Goal: Task Accomplishment & Management: Complete application form

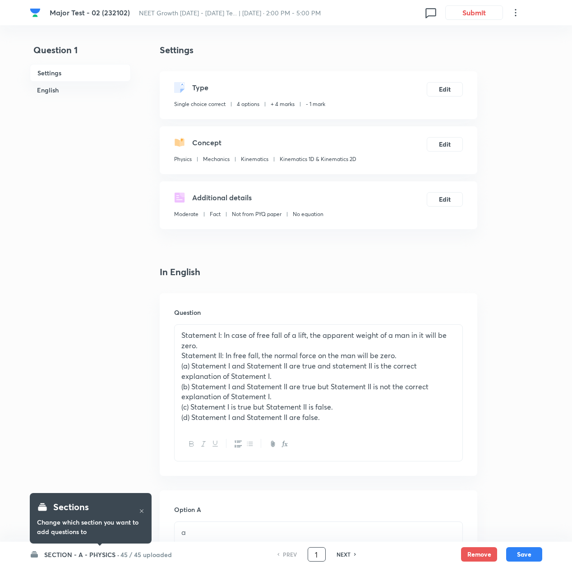
click at [317, 551] on input "1" at bounding box center [316, 555] width 17 height 16
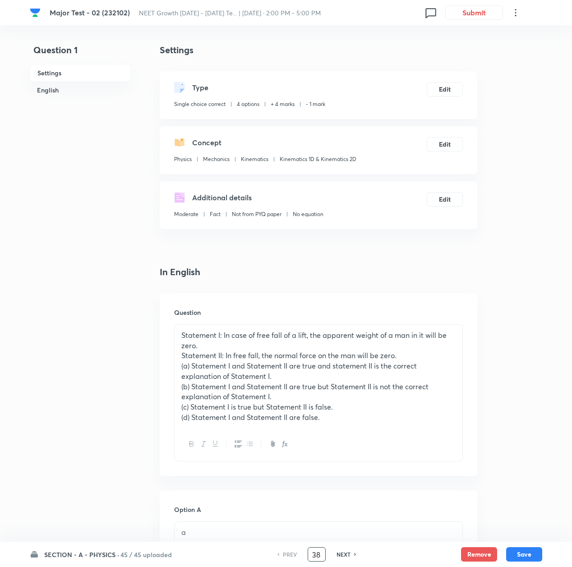
type input "38"
checkbox input "false"
checkbox input "true"
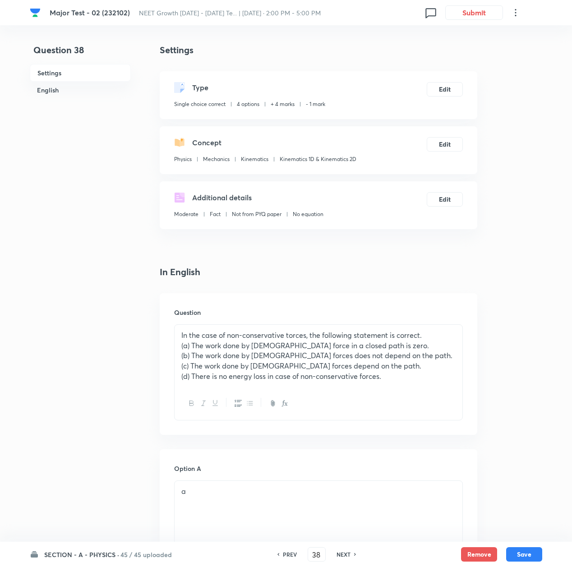
click at [297, 335] on p "In the case of non-conservative torces, the following statement is correct." at bounding box center [318, 335] width 274 height 10
drag, startPoint x: 289, startPoint y: 337, endPoint x: 297, endPoint y: 344, distance: 9.6
click at [290, 338] on p "In the case of non-conservative torces, the following statement is correct." at bounding box center [318, 335] width 274 height 10
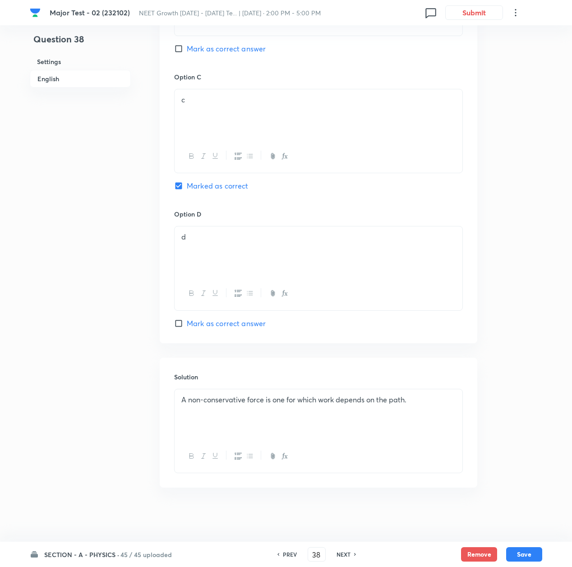
scroll to position [668, 0]
click at [225, 416] on div "A non-conservative force is one for which work depends on the path." at bounding box center [319, 414] width 288 height 51
click at [518, 555] on button "Save" at bounding box center [524, 553] width 36 height 14
type input "39"
checkbox input "true"
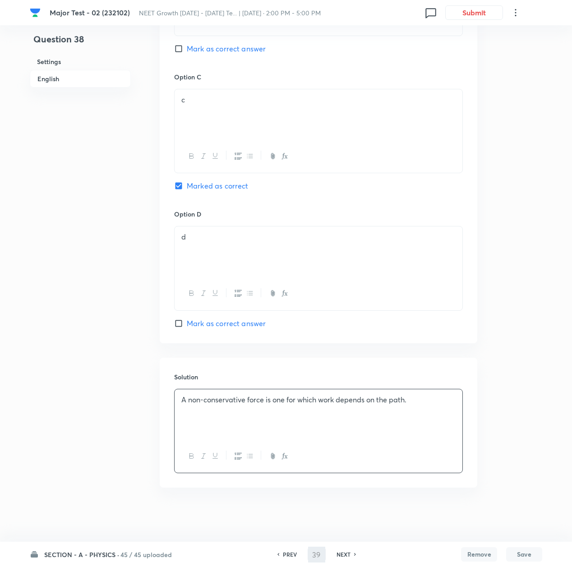
checkbox input "false"
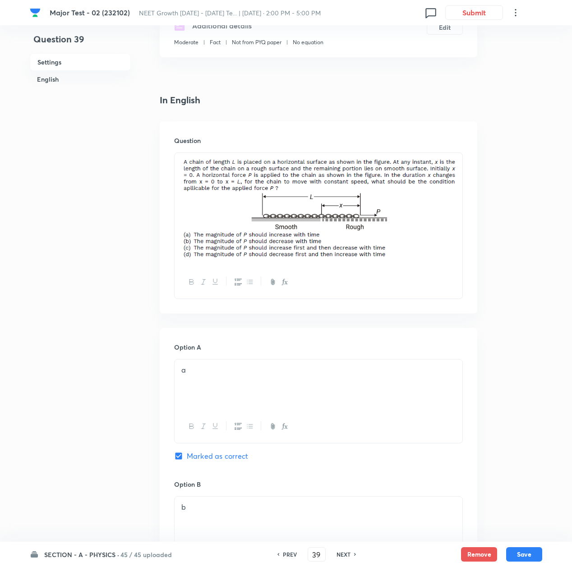
scroll to position [0, 0]
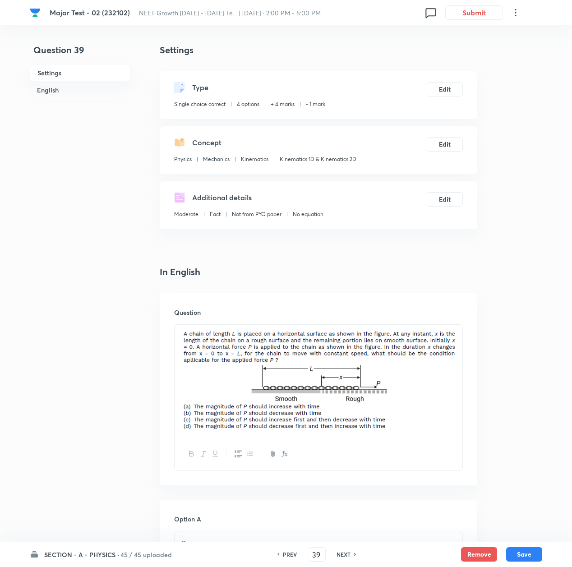
click at [464, 428] on div "Question" at bounding box center [318, 389] width 317 height 192
click at [455, 414] on img at bounding box center [318, 379] width 274 height 99
click at [460, 382] on div at bounding box center [319, 381] width 288 height 113
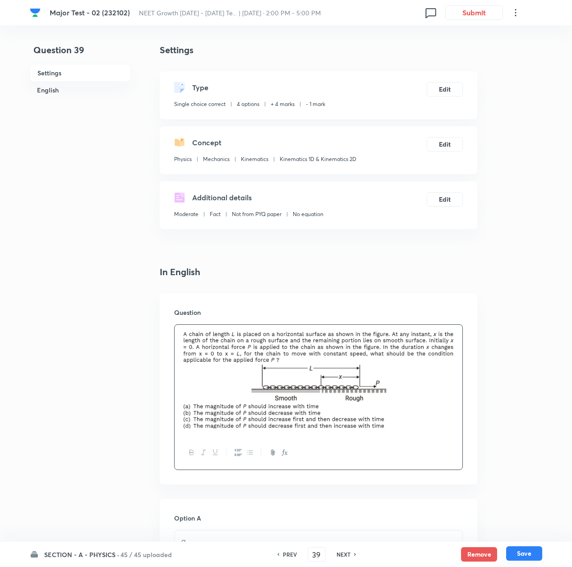
click at [527, 550] on button "Save" at bounding box center [524, 553] width 36 height 14
type input "40"
checkbox input "true"
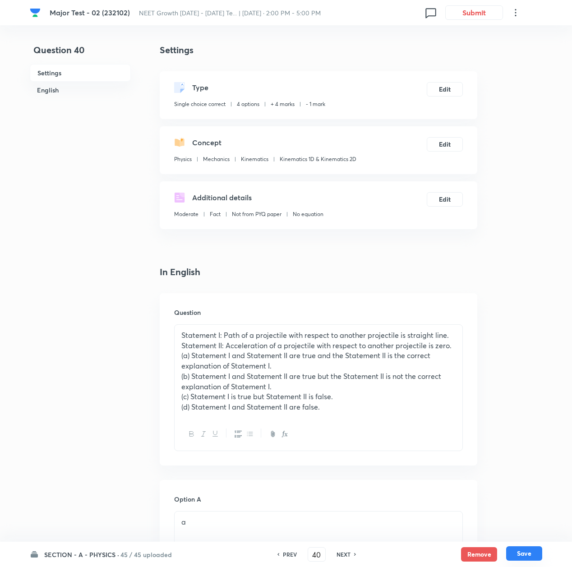
click at [522, 552] on button "Save" at bounding box center [524, 553] width 36 height 14
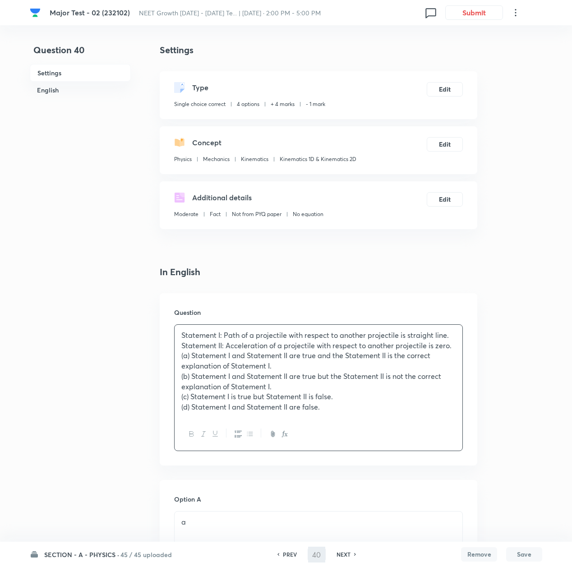
type input "41"
checkbox input "false"
checkbox input "true"
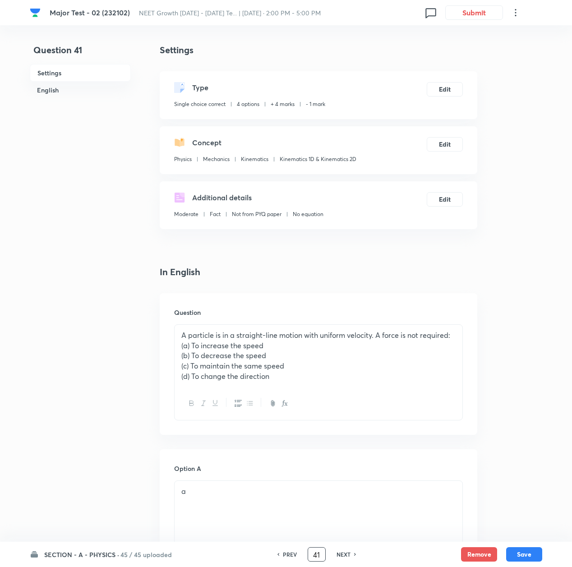
click at [312, 557] on input "41" at bounding box center [316, 555] width 17 height 16
drag, startPoint x: 320, startPoint y: 554, endPoint x: 310, endPoint y: 554, distance: 9.5
click at [310, 554] on input "41" at bounding box center [316, 555] width 17 height 16
type input "50"
checkbox input "false"
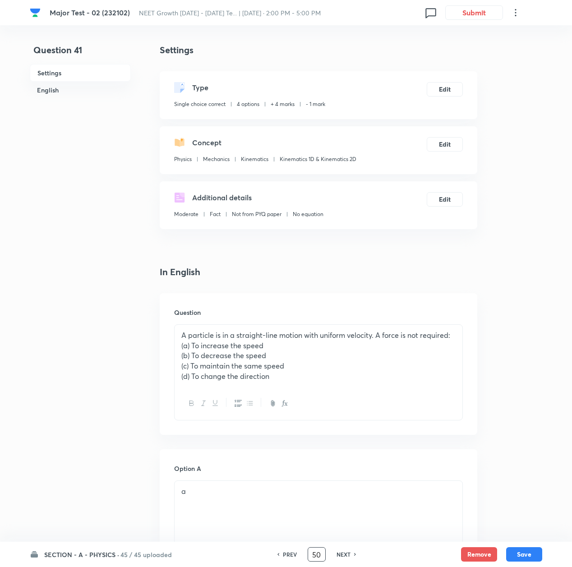
checkbox input "true"
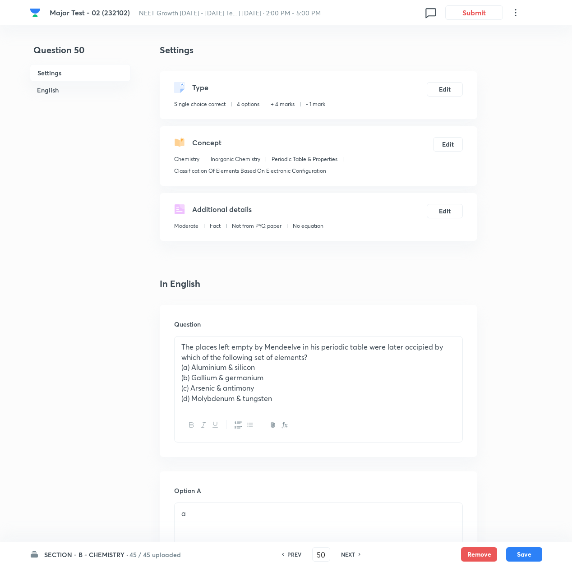
click at [416, 347] on p "The places left empty by Mendeelve in his periodic table were later occipied by…" at bounding box center [318, 352] width 274 height 20
drag, startPoint x: 419, startPoint y: 347, endPoint x: 415, endPoint y: 367, distance: 20.3
click at [415, 367] on p "(a) Aluminium & silicon" at bounding box center [318, 367] width 274 height 10
drag, startPoint x: 418, startPoint y: 347, endPoint x: 424, endPoint y: 364, distance: 18.5
click at [418, 347] on p "The places left empty by Mendeelve in his periodic table were later occipied by…" at bounding box center [318, 352] width 274 height 20
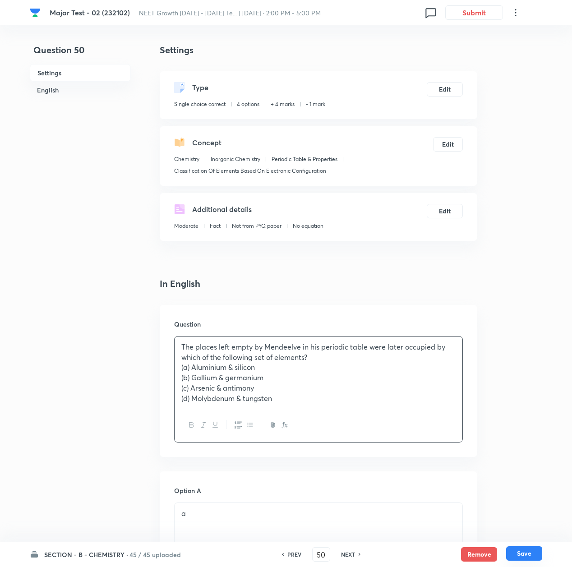
click at [520, 554] on button "Save" at bounding box center [524, 553] width 36 height 14
type input "51"
checkbox input "false"
checkbox input "true"
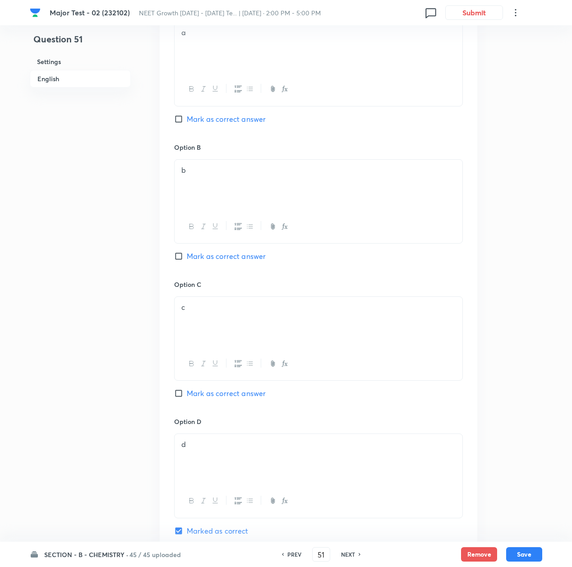
scroll to position [673, 0]
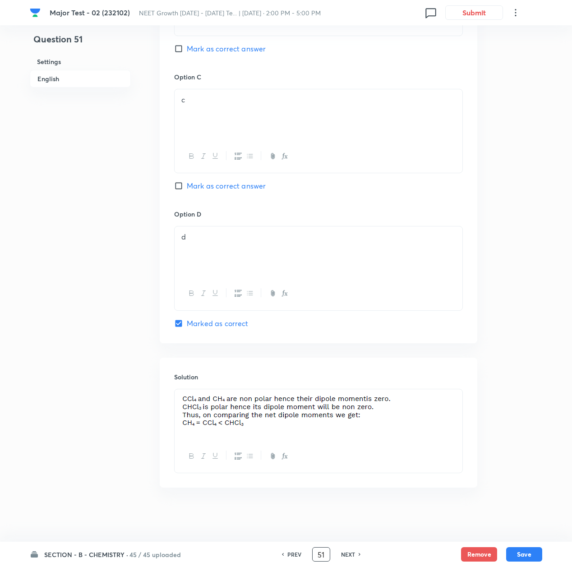
click at [322, 556] on input "51" at bounding box center [320, 555] width 17 height 16
drag, startPoint x: 323, startPoint y: 554, endPoint x: 309, endPoint y: 554, distance: 14.0
click at [309, 554] on div "PREV 51 ​ NEXT" at bounding box center [321, 554] width 116 height 14
type input "92"
checkbox input "true"
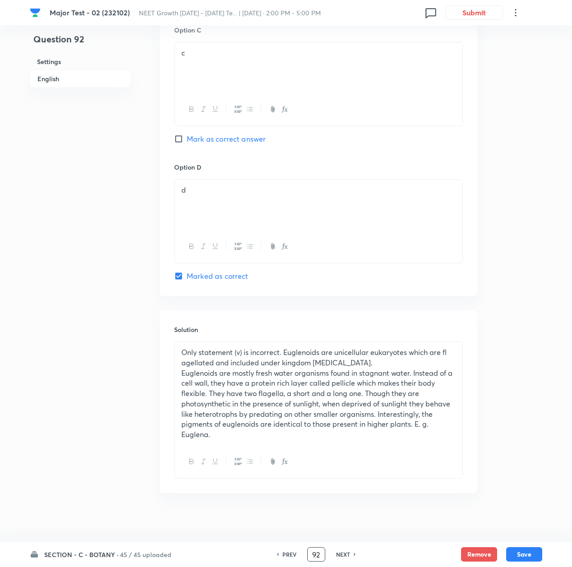
scroll to position [814, 0]
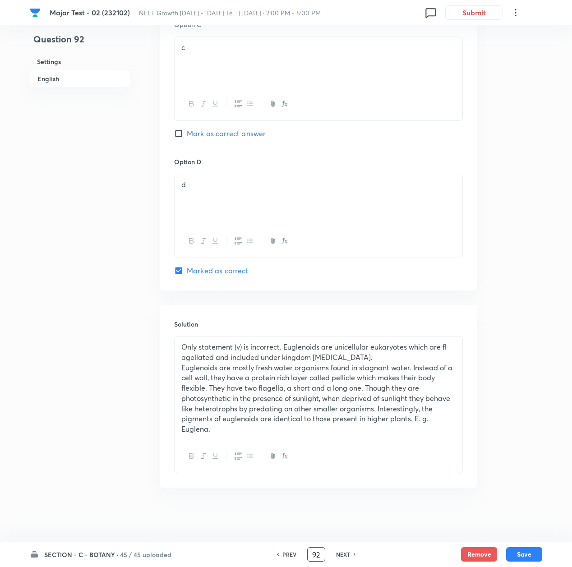
drag, startPoint x: 448, startPoint y: 346, endPoint x: 455, endPoint y: 363, distance: 17.6
click at [450, 349] on p "Only statement (v) is incorrect. Euglenoids are unicellular eukaryotes which ar…" at bounding box center [318, 352] width 274 height 20
click at [532, 552] on button "Save" at bounding box center [524, 553] width 36 height 14
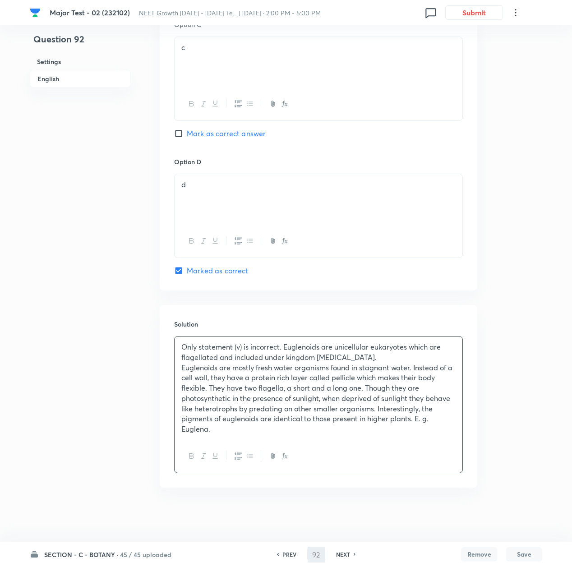
type input "93"
checkbox input "true"
checkbox input "false"
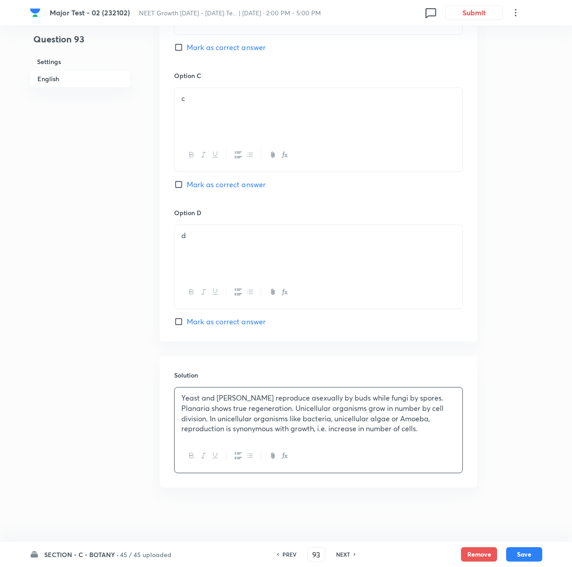
scroll to position [763, 0]
click at [314, 554] on input "93" at bounding box center [316, 555] width 17 height 16
drag, startPoint x: 318, startPoint y: 553, endPoint x: 299, endPoint y: 549, distance: 19.7
click at [299, 549] on div "PREV 93 ​ NEXT" at bounding box center [316, 554] width 116 height 14
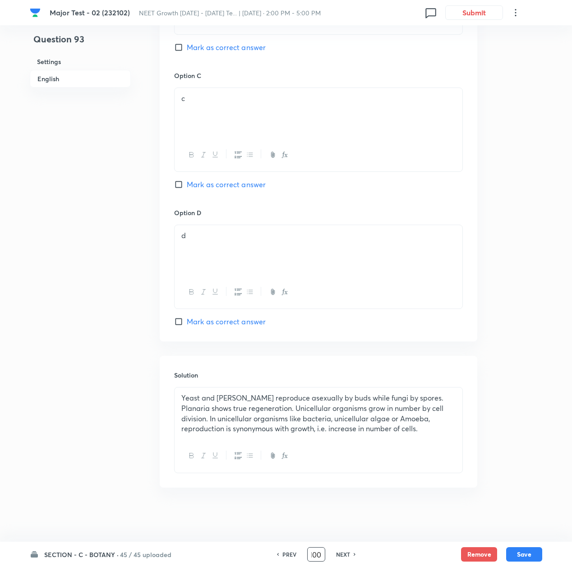
type input "100"
checkbox input "true"
click at [525, 552] on button "Save" at bounding box center [524, 553] width 36 height 14
type input "101"
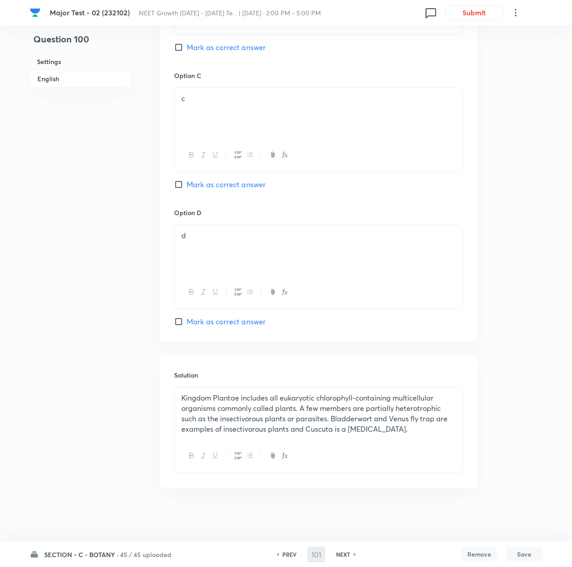
checkbox input "false"
checkbox input "true"
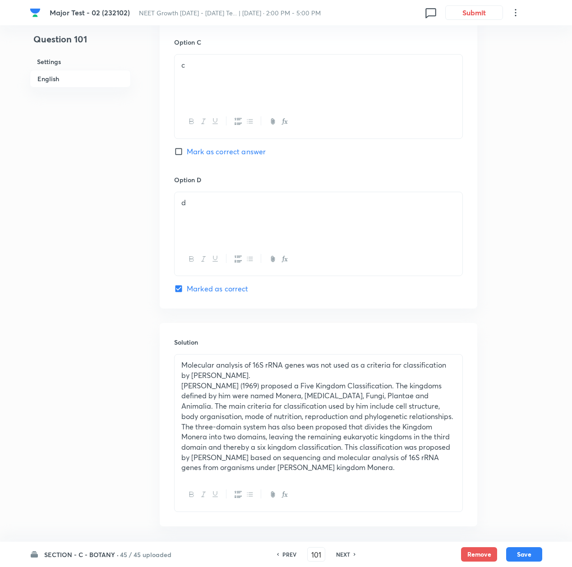
click at [341, 555] on h6 "NEXT" at bounding box center [343, 554] width 14 height 8
type input "102"
checkbox input "true"
checkbox input "false"
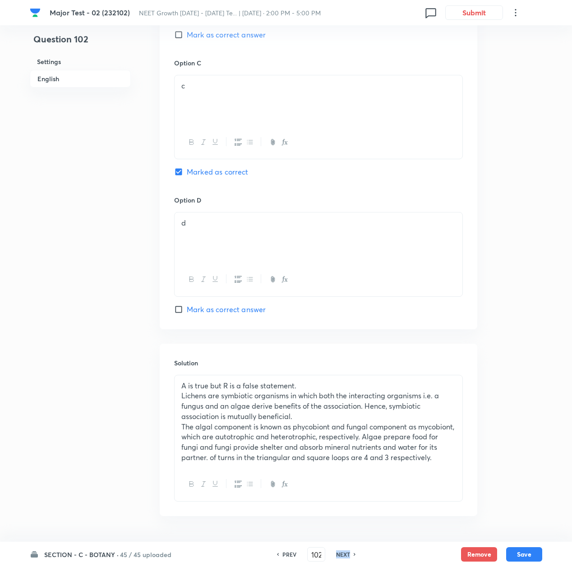
click at [341, 555] on h6 "NEXT" at bounding box center [343, 554] width 14 height 8
checkbox input "false"
type input "103"
checkbox input "true"
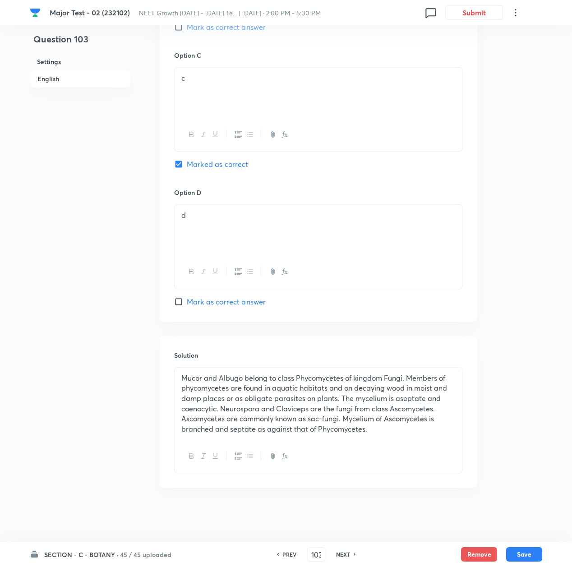
click at [242, 433] on p "Mucor and Albugo belong to class Phycomycetes of kingdom Fungi. Members of phyc…" at bounding box center [318, 403] width 274 height 61
click at [527, 556] on button "Save" at bounding box center [524, 553] width 36 height 14
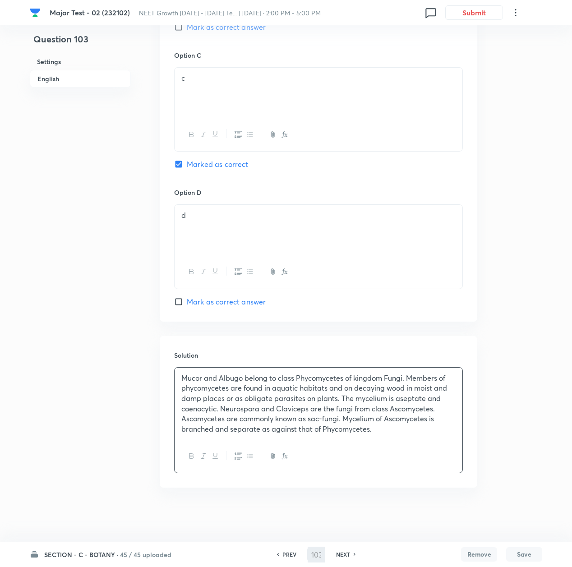
type input "104"
checkbox input "true"
checkbox input "false"
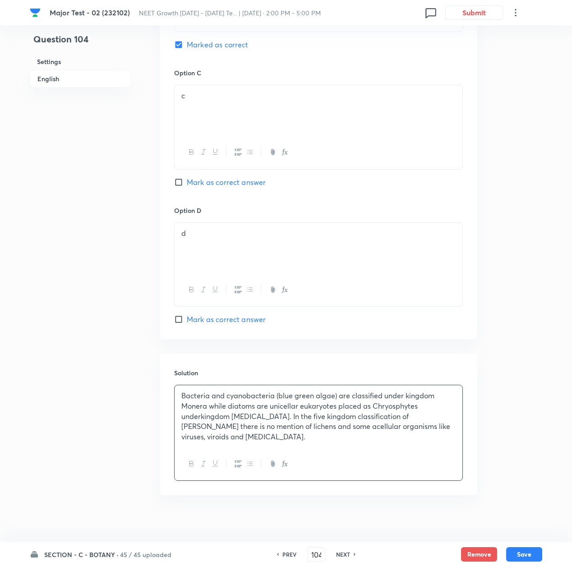
click at [345, 556] on h6 "NEXT" at bounding box center [343, 554] width 14 height 8
checkbox input "false"
type input "105"
checkbox input "true"
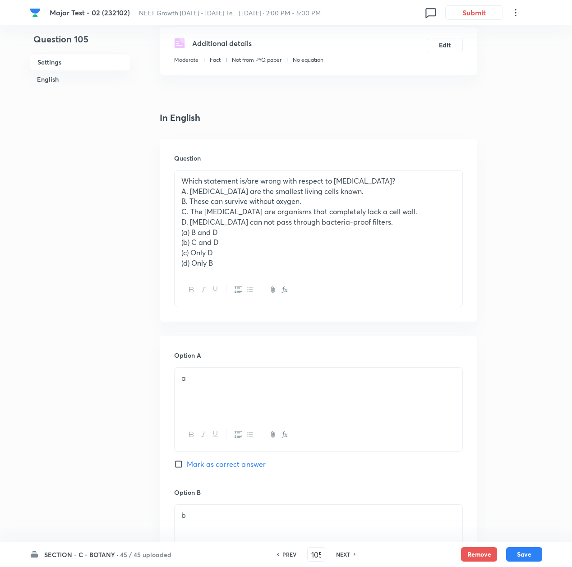
scroll to position [0, 0]
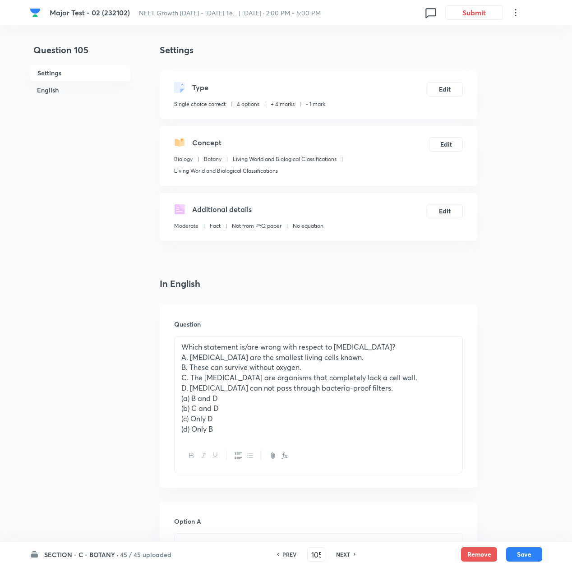
click at [249, 388] on p "D. [MEDICAL_DATA] can not pass through bacteria-proof filters." at bounding box center [318, 388] width 274 height 10
click at [314, 555] on input "105" at bounding box center [316, 555] width 17 height 16
drag, startPoint x: 309, startPoint y: 555, endPoint x: 334, endPoint y: 556, distance: 25.3
click at [334, 556] on div "PREV 105 ​ NEXT" at bounding box center [316, 554] width 116 height 14
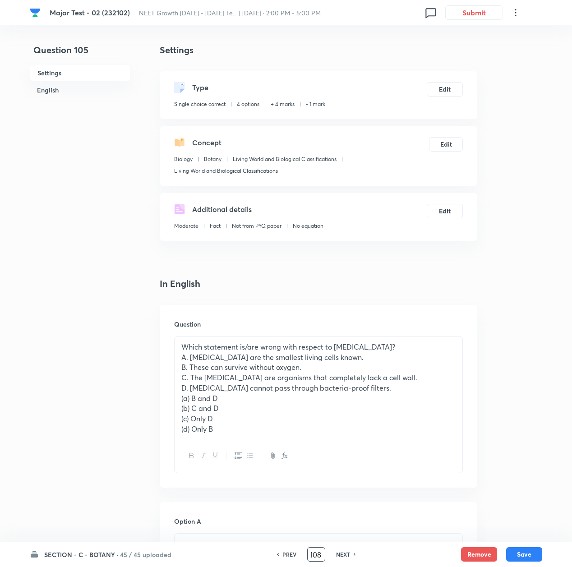
type input "108"
checkbox input "false"
checkbox input "true"
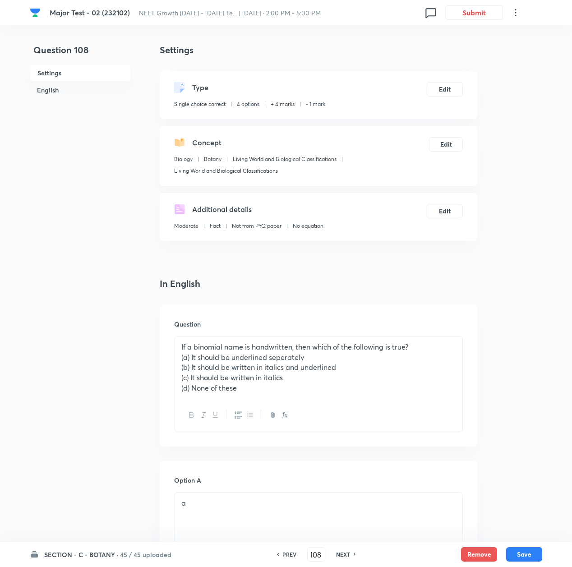
scroll to position [0, 0]
click at [282, 359] on p "(a) It should be underlined seperately" at bounding box center [318, 357] width 274 height 10
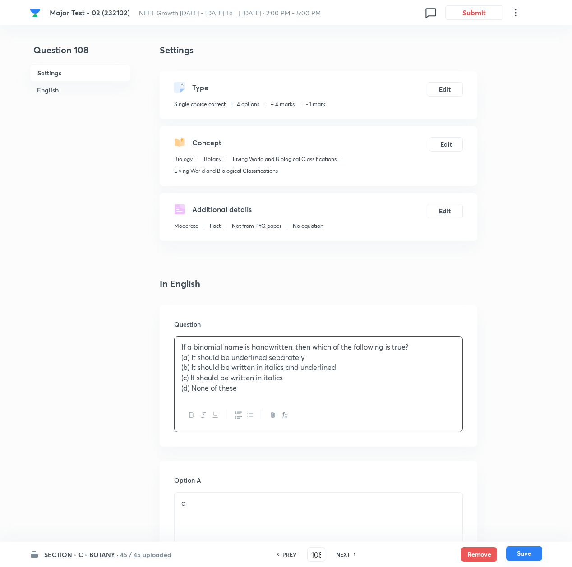
click at [519, 550] on button "Save" at bounding box center [524, 553] width 36 height 14
type input "109"
checkbox input "false"
checkbox input "true"
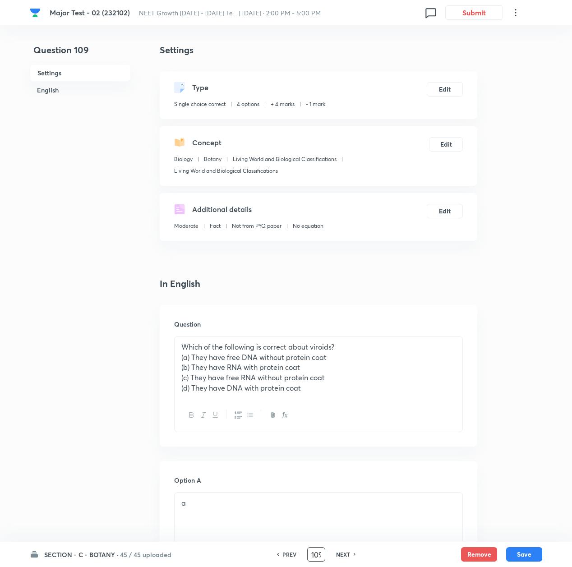
click at [314, 558] on input "109" at bounding box center [316, 555] width 17 height 16
type input "115"
checkbox input "false"
checkbox input "true"
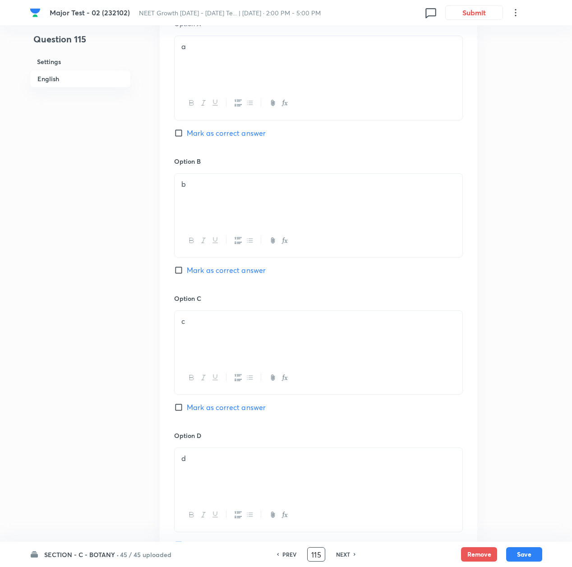
scroll to position [711, 0]
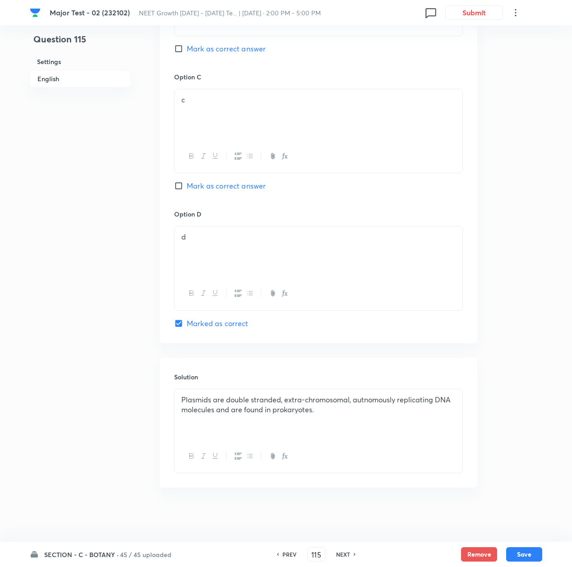
click at [368, 410] on p "Plasmids are double stranded, extra-chromosomal, autnomously replicating DNA mo…" at bounding box center [318, 405] width 274 height 20
click at [367, 395] on p "Plasmids are double stranded, extra-chromosomal, autnomously replicating DNA mo…" at bounding box center [318, 405] width 274 height 20
click at [527, 550] on button "Save" at bounding box center [524, 553] width 36 height 14
type input "116"
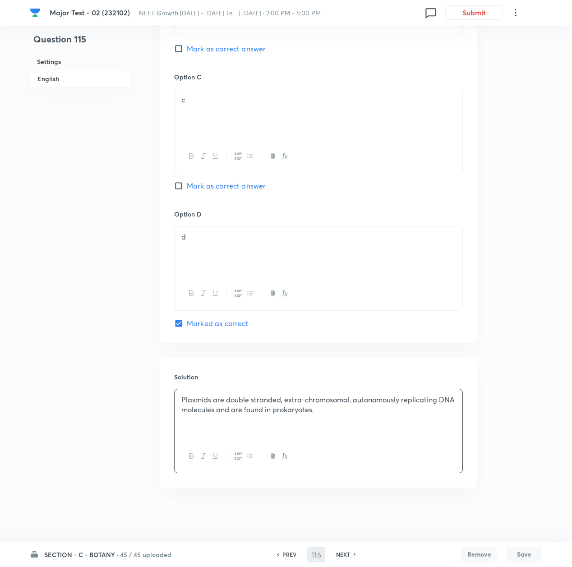
checkbox input "true"
checkbox input "false"
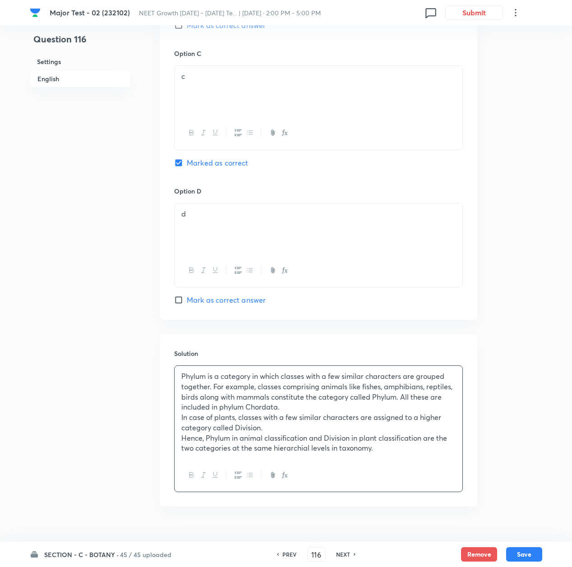
click at [342, 556] on h6 "NEXT" at bounding box center [343, 554] width 14 height 8
type input "117"
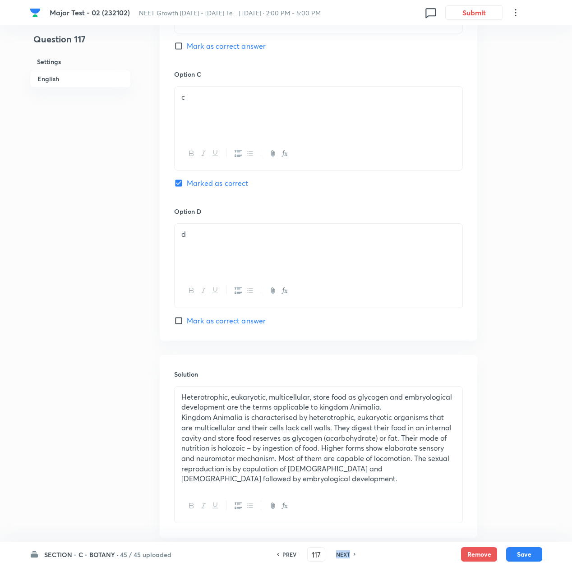
click at [342, 556] on h6 "NEXT" at bounding box center [343, 554] width 14 height 8
checkbox input "false"
type input "118"
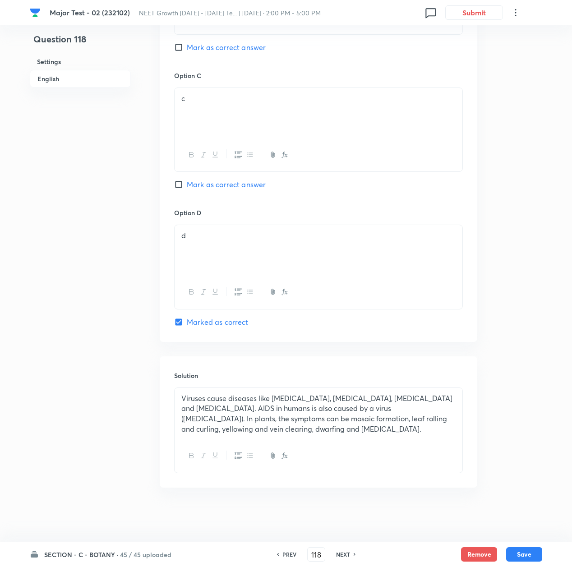
click at [342, 556] on h6 "NEXT" at bounding box center [343, 554] width 14 height 8
checkbox input "false"
type input "119"
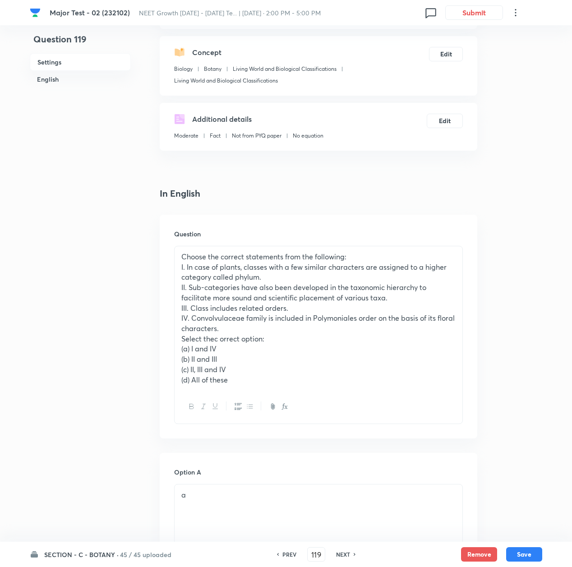
scroll to position [0, 0]
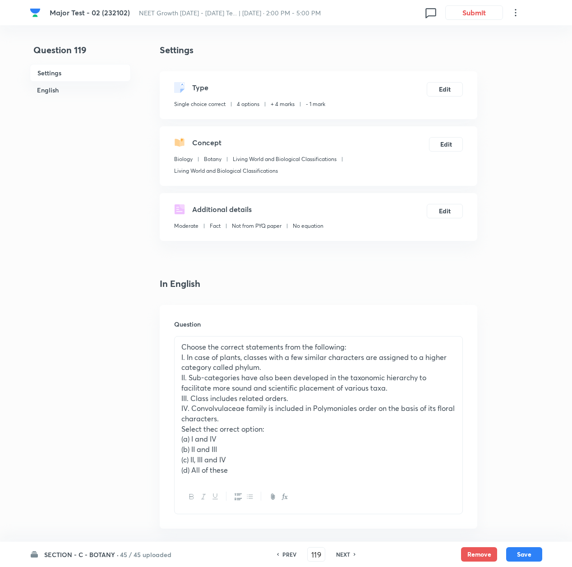
drag, startPoint x: 211, startPoint y: 429, endPoint x: 220, endPoint y: 433, distance: 9.9
click at [211, 430] on p "Select thec orrect option:" at bounding box center [318, 429] width 274 height 10
click at [532, 553] on button "Save" at bounding box center [524, 553] width 36 height 14
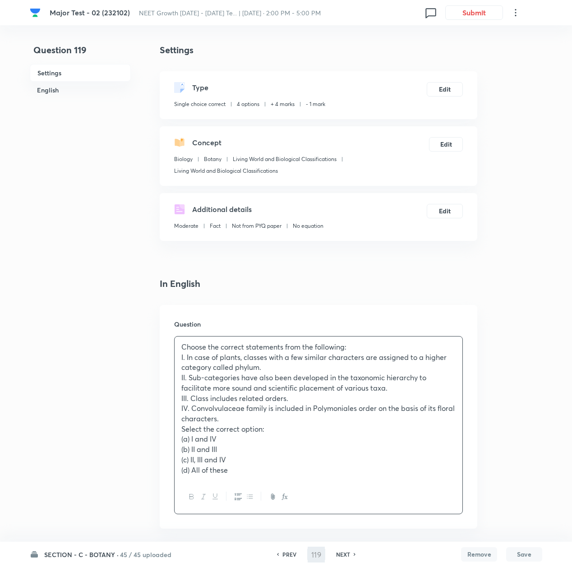
checkbox input "false"
type input "120"
checkbox input "true"
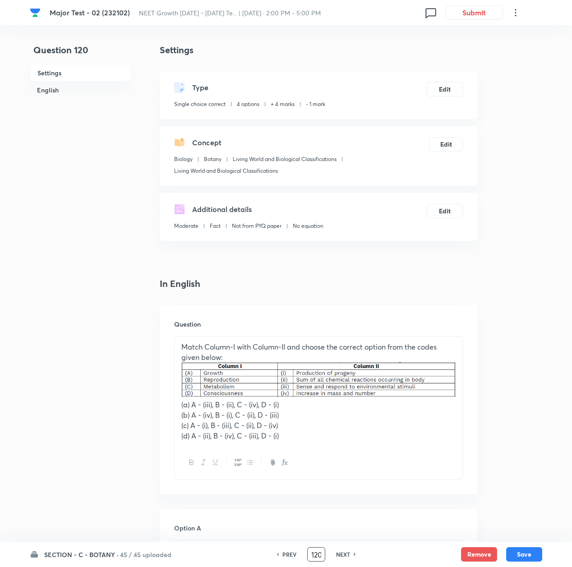
click at [316, 554] on input "120" at bounding box center [316, 555] width 17 height 16
type input "134"
checkbox input "false"
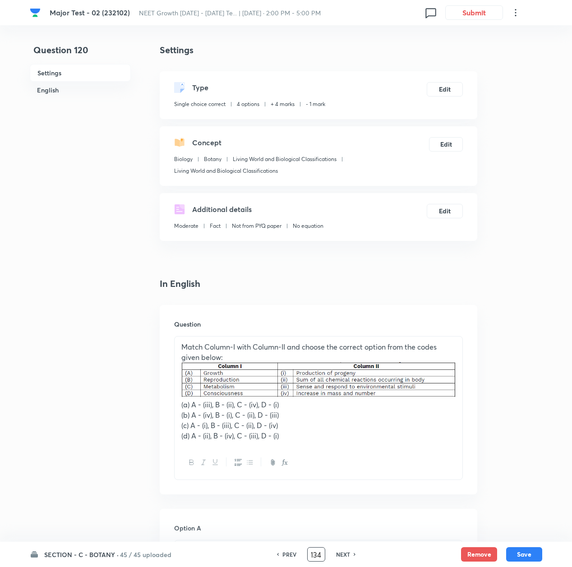
checkbox input "true"
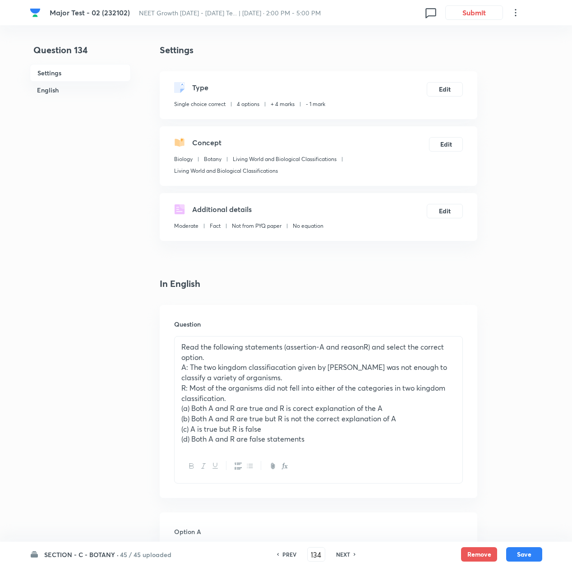
scroll to position [0, 0]
click at [362, 347] on p "Read the following statements (assertion-A and reasonR) and select the correct …" at bounding box center [318, 352] width 274 height 20
click at [528, 552] on button "Save" at bounding box center [524, 553] width 36 height 14
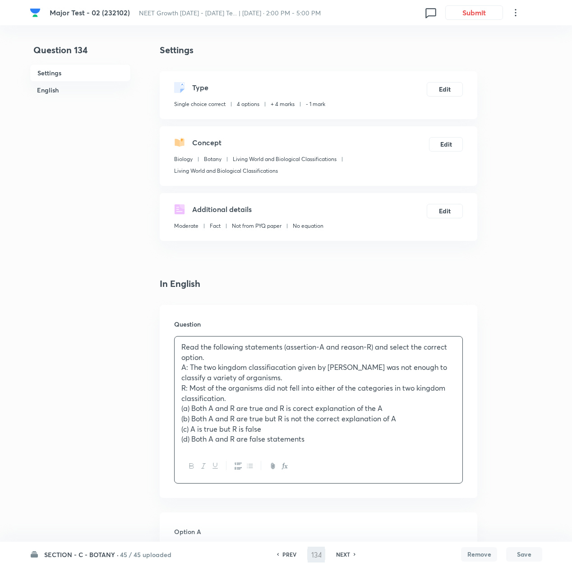
type input "135"
checkbox input "false"
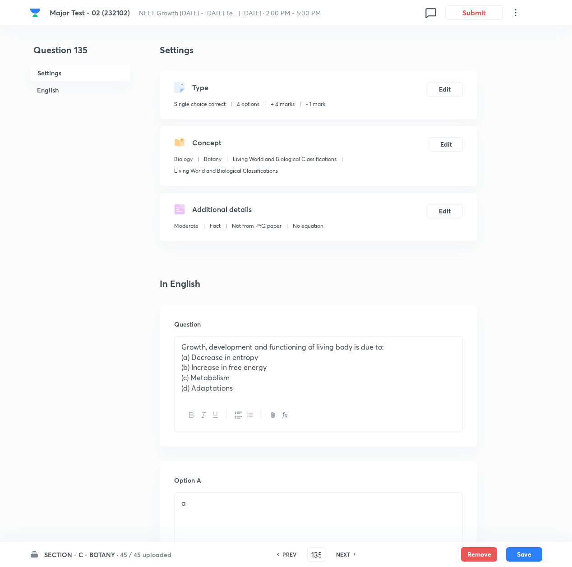
click at [288, 554] on h6 "PREV" at bounding box center [289, 554] width 14 height 8
checkbox input "false"
type input "134"
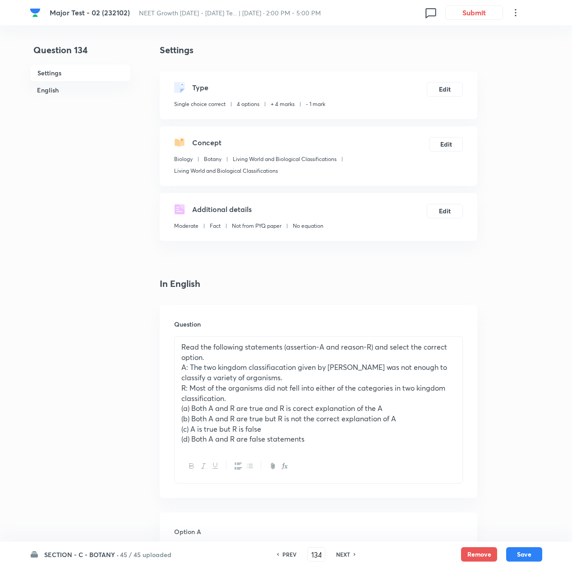
click at [302, 409] on p "(a) Both A and R are true and R is corect explanation of the A" at bounding box center [318, 408] width 274 height 10
click at [521, 553] on button "Save" at bounding box center [524, 553] width 36 height 14
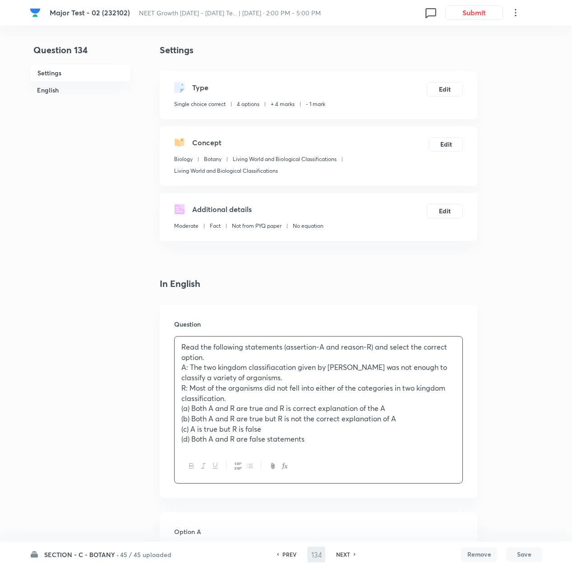
checkbox input "false"
type input "135"
checkbox input "true"
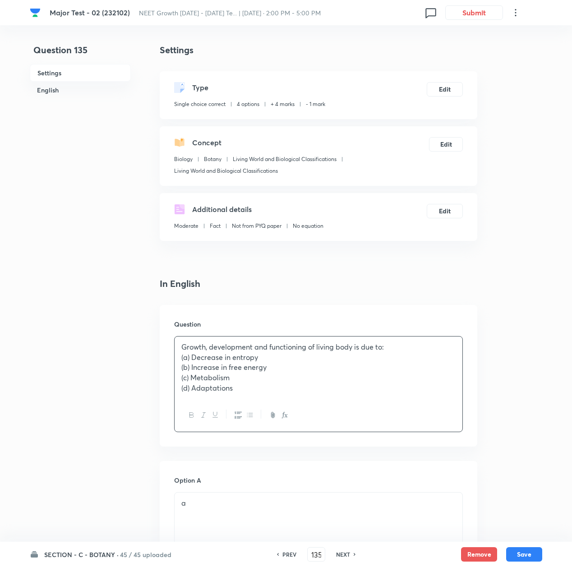
click at [284, 553] on h6 "PREV" at bounding box center [289, 554] width 14 height 8
checkbox input "true"
checkbox input "false"
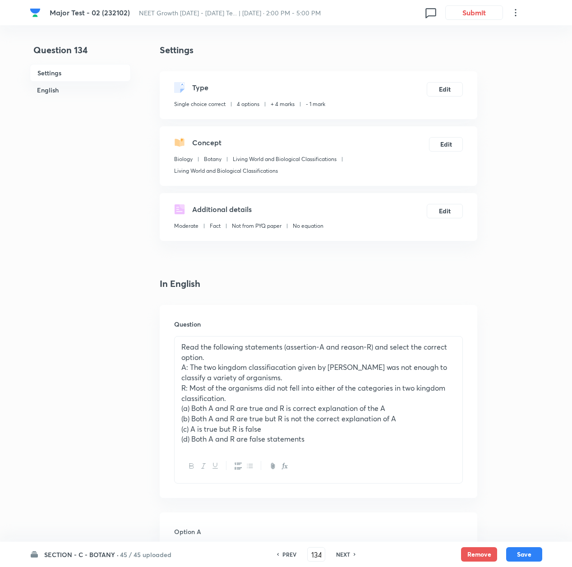
click at [275, 368] on p "A: The two kingdom classifiacation given by [PERSON_NAME] was not enough to cla…" at bounding box center [318, 372] width 274 height 20
click at [528, 552] on button "Save" at bounding box center [524, 553] width 36 height 14
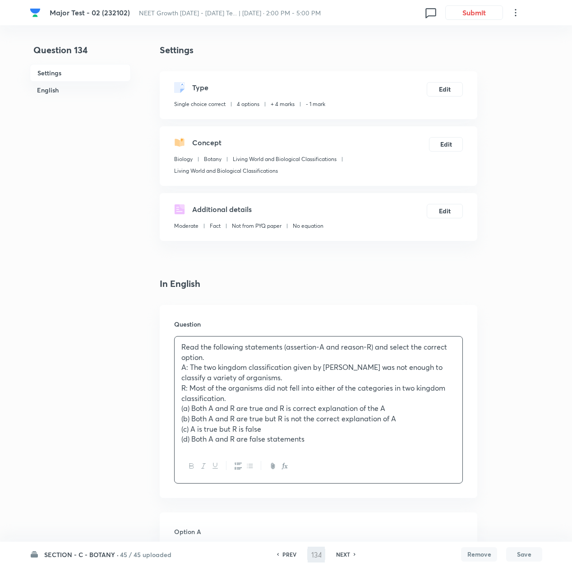
type input "135"
checkbox input "false"
checkbox input "true"
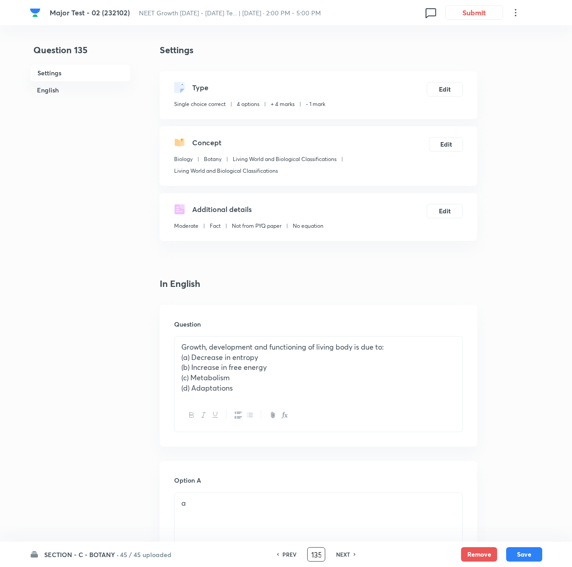
click at [315, 549] on input "135" at bounding box center [316, 555] width 17 height 16
type input "144"
checkbox input "false"
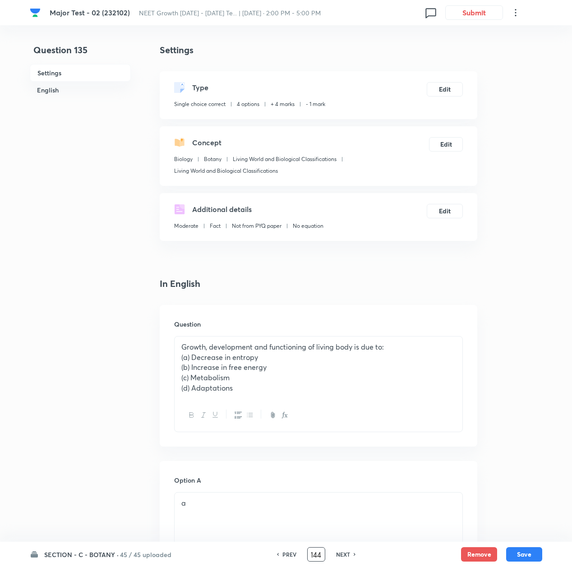
checkbox input "true"
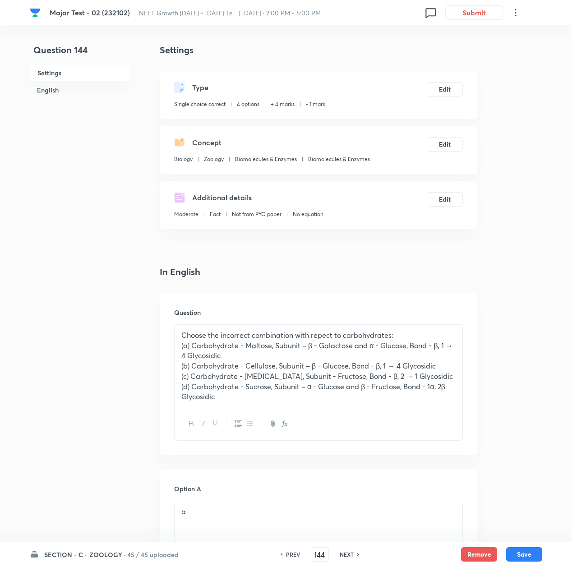
scroll to position [0, 0]
click at [318, 336] on p "Choose the incorrect combination with repect to carbohydrates:" at bounding box center [318, 335] width 274 height 10
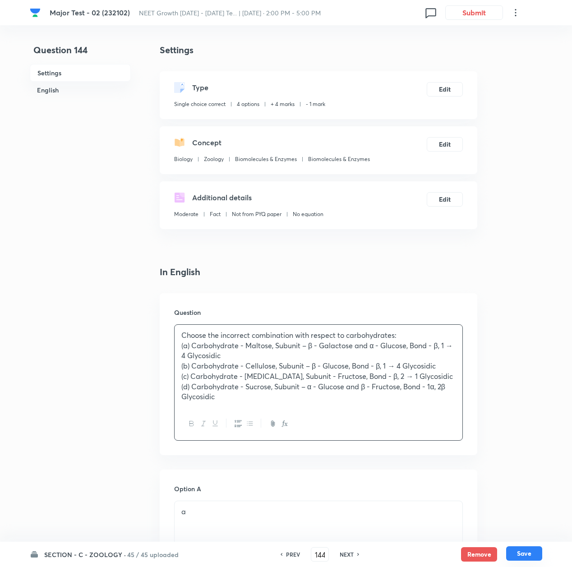
click at [525, 553] on button "Save" at bounding box center [524, 553] width 36 height 14
type input "145"
checkbox input "false"
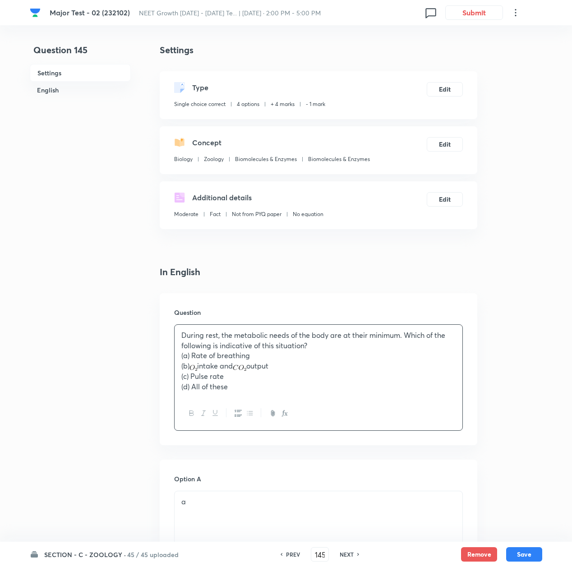
click at [345, 554] on h6 "NEXT" at bounding box center [347, 554] width 14 height 8
checkbox input "false"
type input "146"
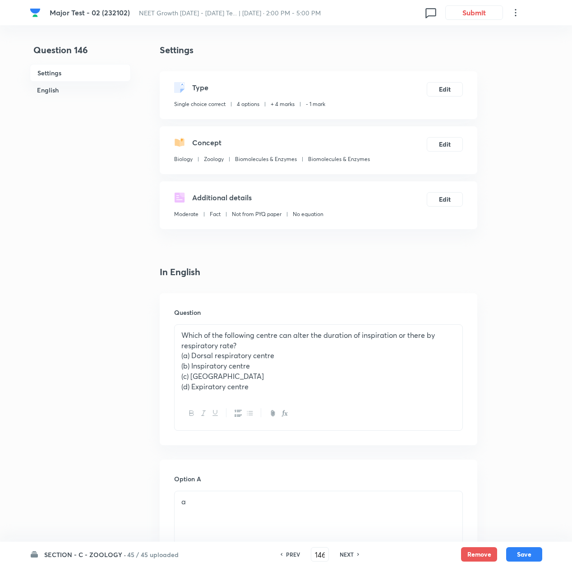
click at [289, 553] on h6 "PREV" at bounding box center [293, 554] width 14 height 8
checkbox input "false"
type input "145"
checkbox input "true"
click at [349, 557] on h6 "NEXT" at bounding box center [347, 554] width 14 height 8
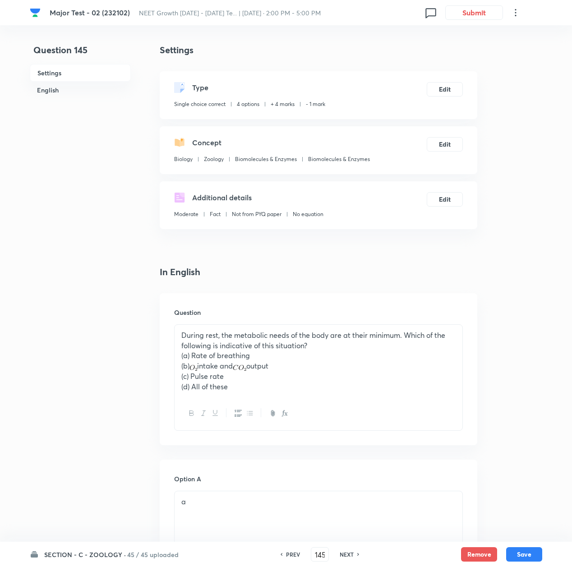
type input "146"
checkbox input "true"
checkbox input "false"
click at [349, 557] on h6 "NEXT" at bounding box center [347, 554] width 14 height 8
checkbox input "false"
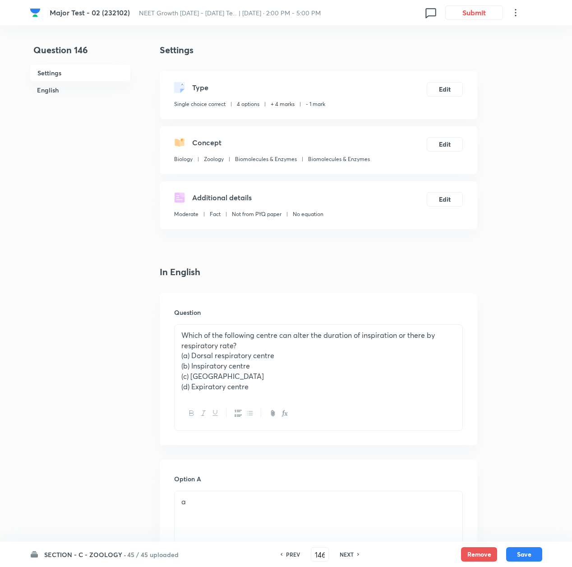
type input "147"
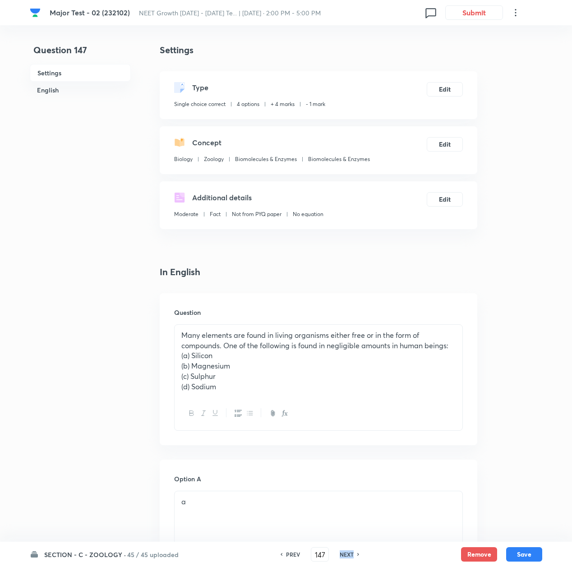
click at [349, 557] on h6 "NEXT" at bounding box center [347, 554] width 14 height 8
checkbox input "false"
checkbox input "true"
type input "148"
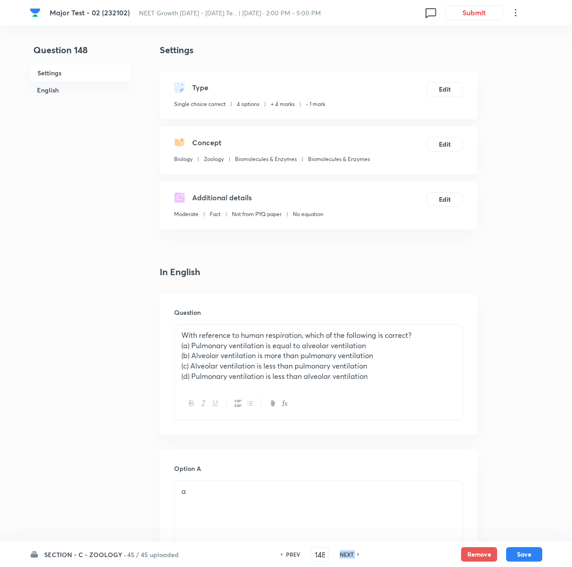
click at [349, 557] on h6 "NEXT" at bounding box center [347, 554] width 14 height 8
checkbox input "false"
type input "149"
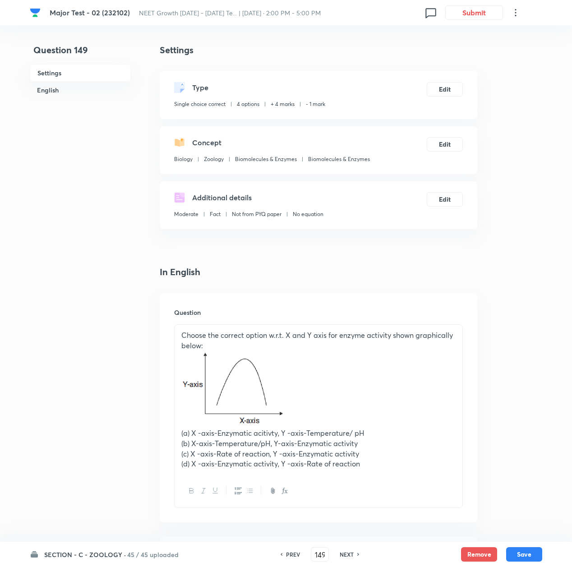
click at [266, 432] on p "(a) X -axis-Enzymatic acitivty, Y -axis-Temperature/ pH" at bounding box center [318, 433] width 274 height 10
click at [263, 432] on p "(a) X -axis-Enzymatic acitivty, Y -axis-Temperature/ pH" at bounding box center [318, 433] width 274 height 10
click at [516, 552] on button "Save" at bounding box center [524, 553] width 36 height 14
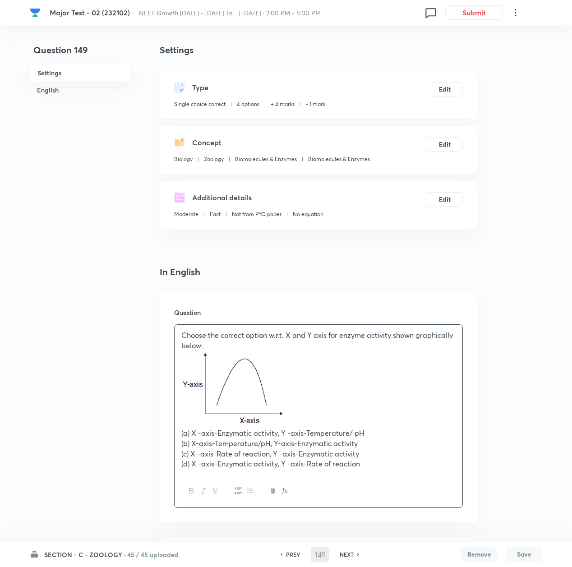
checkbox input "false"
type input "150"
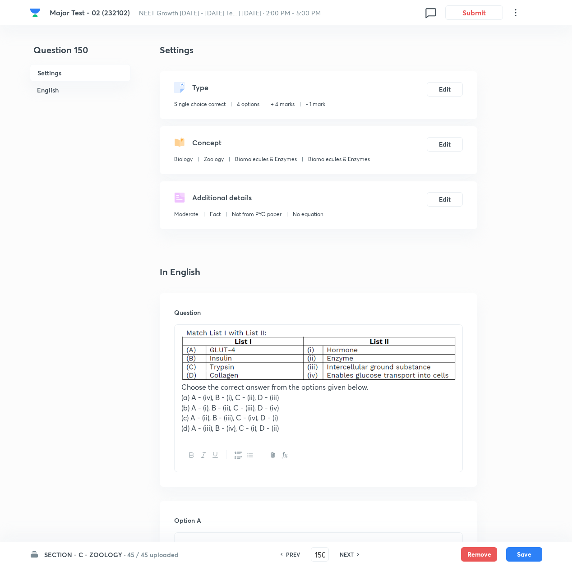
click at [351, 554] on h6 "NEXT" at bounding box center [347, 554] width 14 height 8
checkbox input "false"
type input "151"
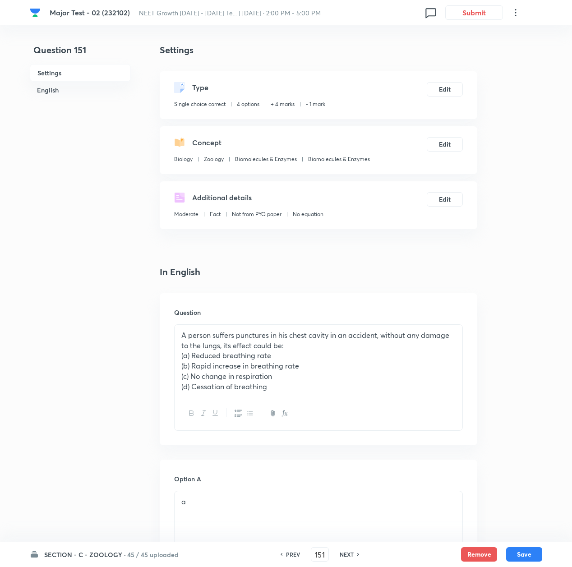
click at [351, 554] on h6 "NEXT" at bounding box center [347, 554] width 14 height 8
checkbox input "false"
type input "152"
checkbox input "true"
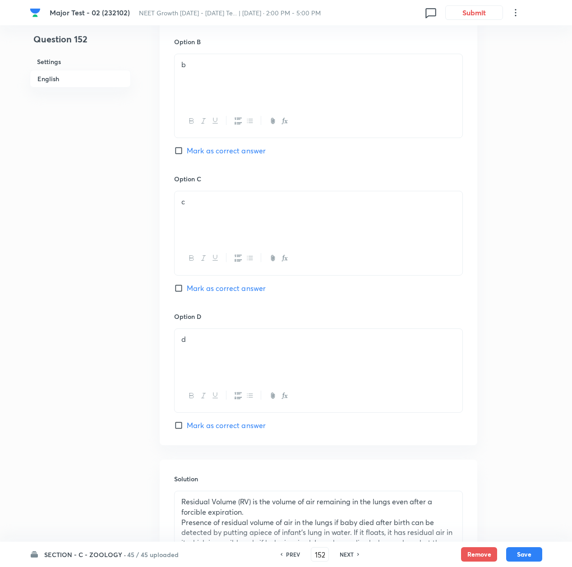
scroll to position [700, 0]
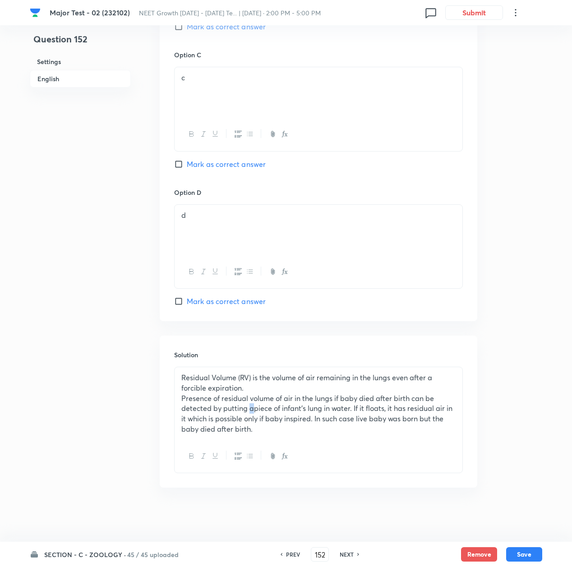
click at [251, 408] on p "Presence of residual volume of air in the lungs if baby died after birth can be…" at bounding box center [318, 413] width 274 height 41
click at [532, 558] on button "Save" at bounding box center [524, 553] width 36 height 14
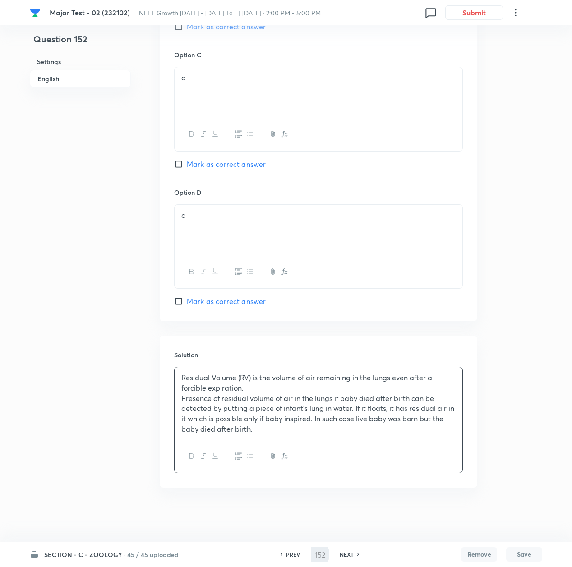
type input "153"
checkbox input "false"
checkbox input "true"
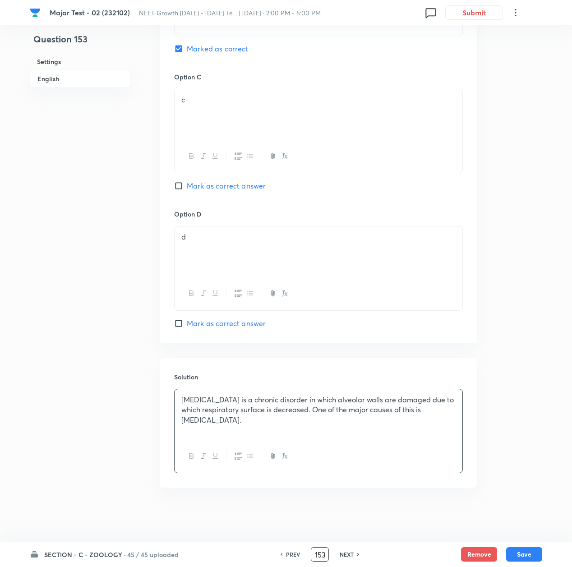
click at [319, 553] on input "153" at bounding box center [319, 555] width 17 height 16
click at [528, 555] on button "Save" at bounding box center [524, 553] width 36 height 14
type input "154"
checkbox input "true"
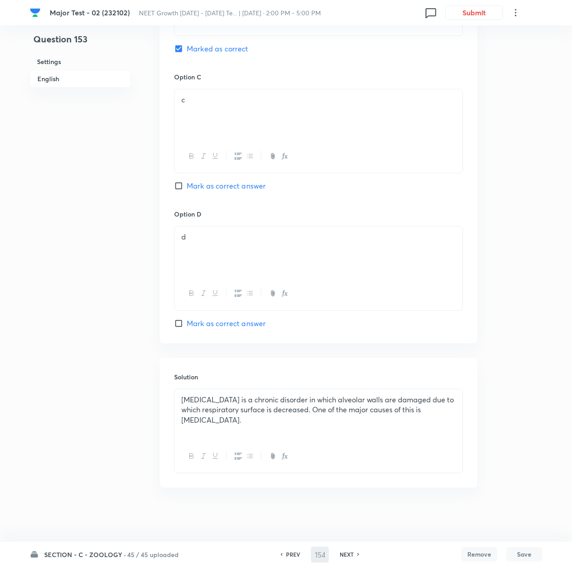
checkbox input "false"
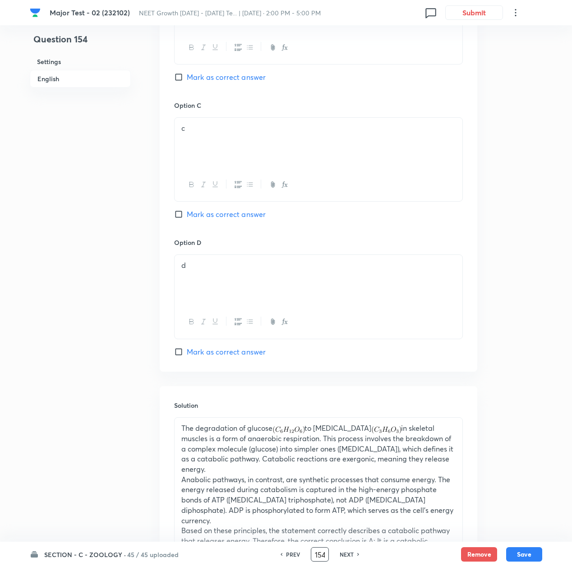
click at [316, 556] on input "154" at bounding box center [319, 555] width 17 height 16
type input "165"
checkbox input "false"
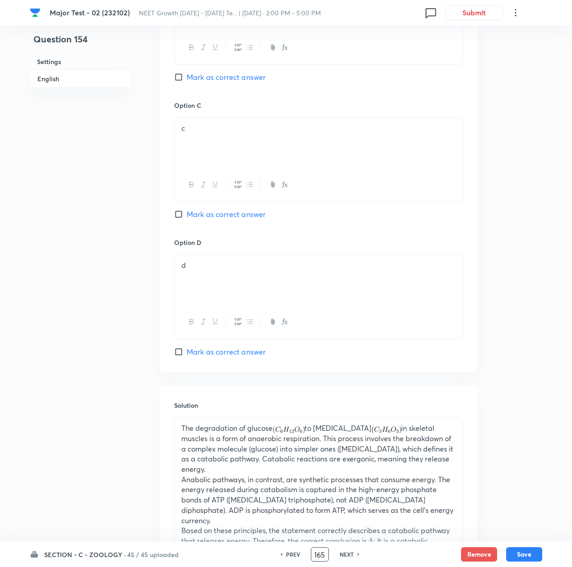
checkbox input "true"
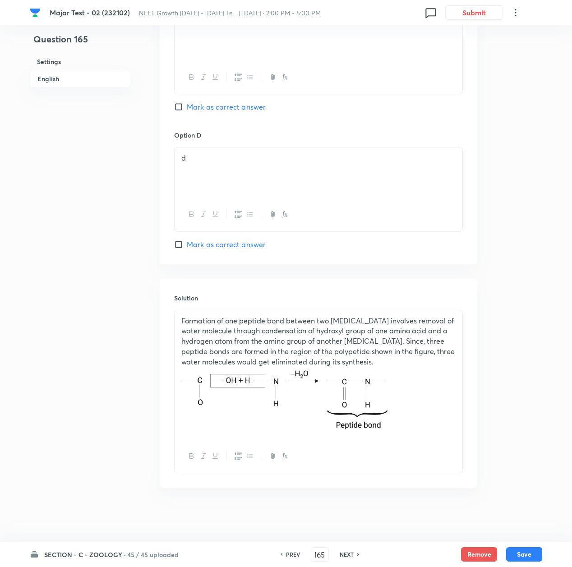
scroll to position [0, 0]
click at [298, 359] on p "Formation of one peptide bond between two [MEDICAL_DATA] involves removal of wa…" at bounding box center [318, 341] width 274 height 51
click at [323, 355] on p "Formation of one peptide bond between two [MEDICAL_DATA] involves removal of wa…" at bounding box center [318, 341] width 274 height 51
click at [325, 354] on p "Formation of one peptide bond between two [MEDICAL_DATA] involves removal of wa…" at bounding box center [318, 341] width 274 height 51
click at [525, 549] on button "Save" at bounding box center [524, 553] width 36 height 14
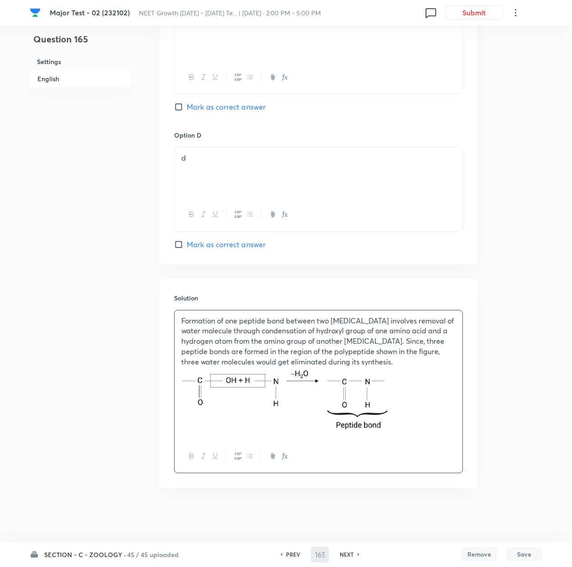
type input "166"
checkbox input "false"
checkbox input "true"
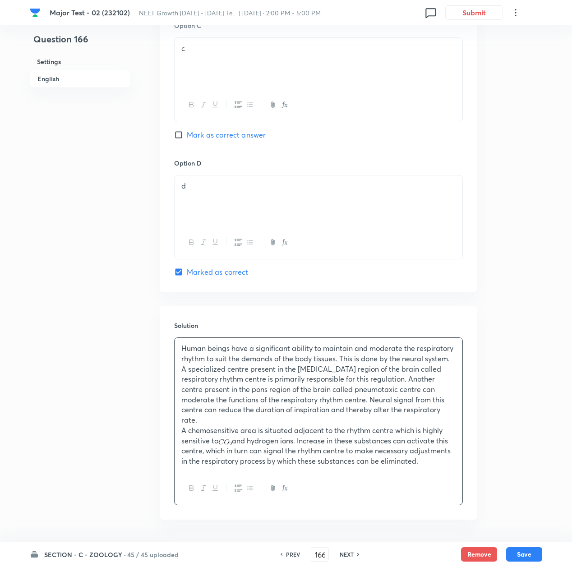
scroll to position [754, 0]
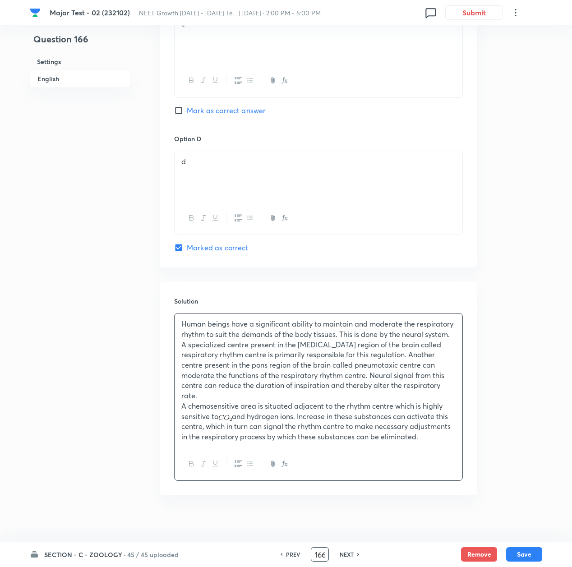
click at [314, 555] on input "166" at bounding box center [319, 555] width 17 height 16
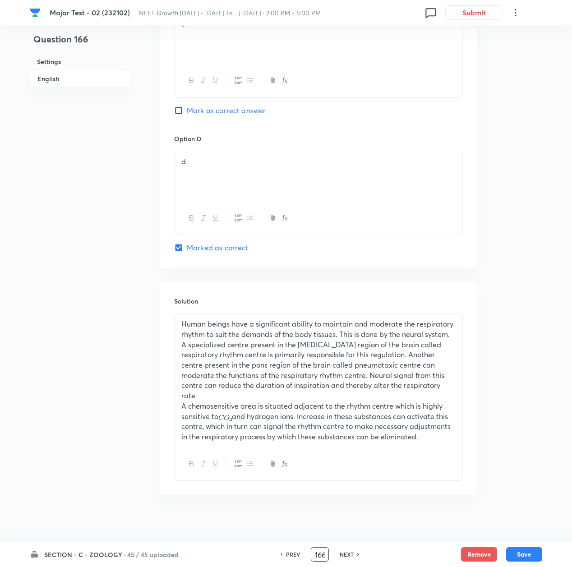
click at [314, 555] on input "166" at bounding box center [319, 555] width 17 height 16
click at [319, 554] on input "166" at bounding box center [319, 555] width 17 height 16
type input "175"
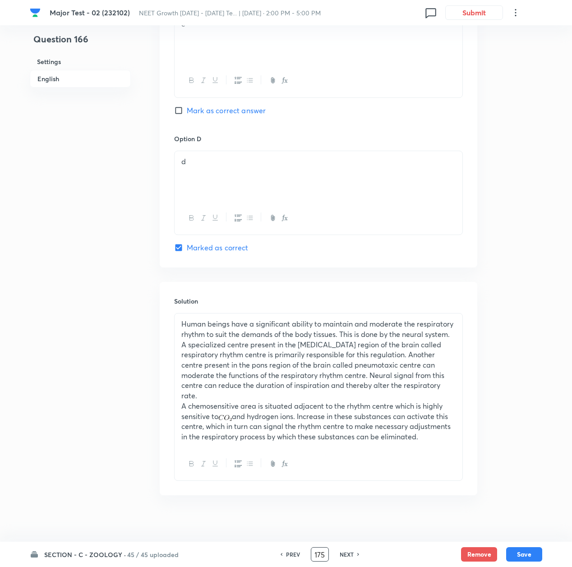
checkbox input "false"
checkbox input "true"
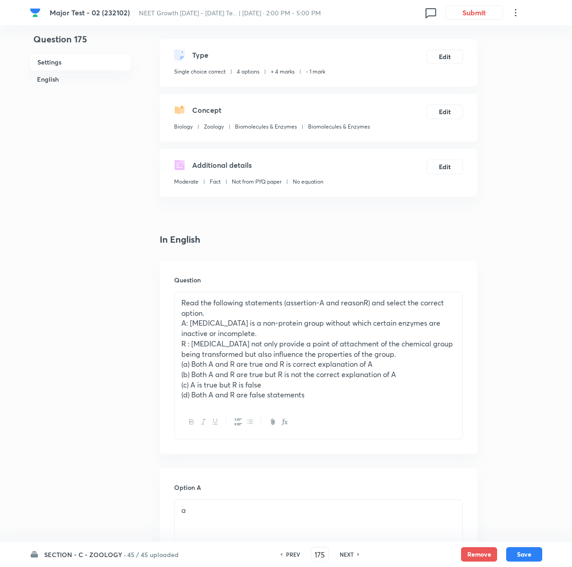
scroll to position [0, 0]
click at [360, 303] on p "Read the following statements (assertion-A and reasonR) and select the correct …" at bounding box center [318, 308] width 274 height 20
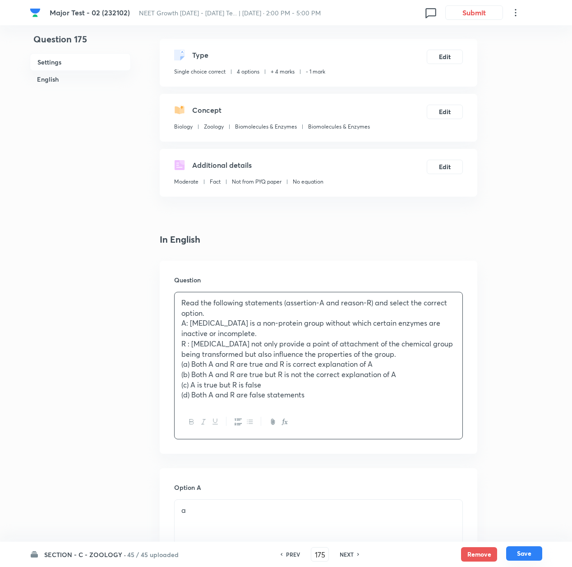
click at [523, 553] on button "Save" at bounding box center [524, 553] width 36 height 14
type input "176"
checkbox input "false"
checkbox input "true"
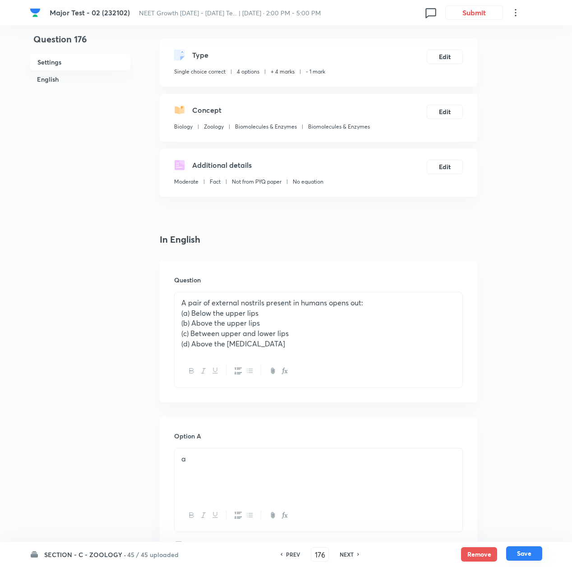
click at [518, 556] on button "Save" at bounding box center [524, 553] width 36 height 14
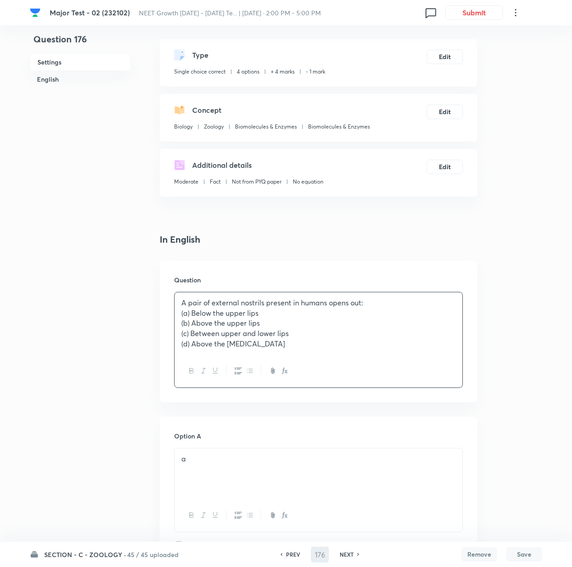
type input "177"
checkbox input "false"
checkbox input "true"
